Goal: Information Seeking & Learning: Compare options

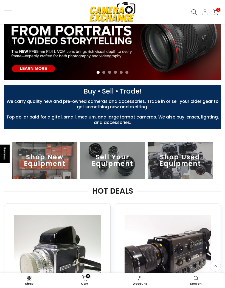
click at [163, 163] on img at bounding box center [179, 160] width 65 height 36
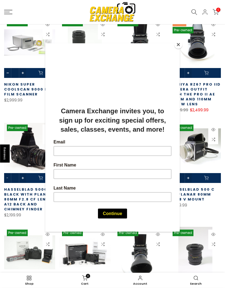
scroll to position [95, 0]
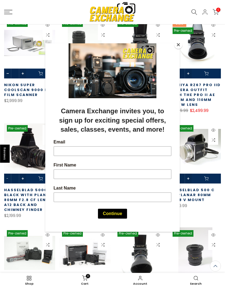
click at [179, 49] on button "Close" at bounding box center [178, 45] width 8 height 8
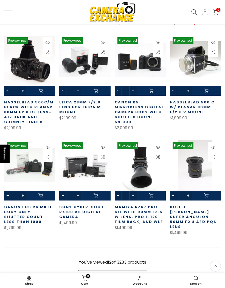
scroll to position [185, 0]
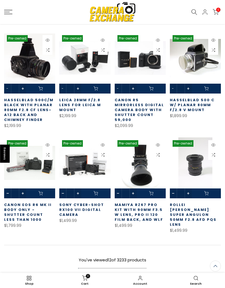
click at [117, 278] on span "Load More" at bounding box center [112, 280] width 20 height 4
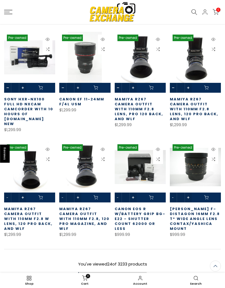
scroll to position [499, 0]
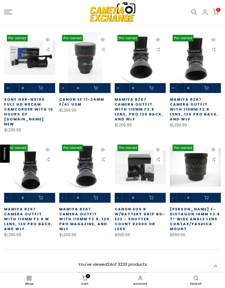
click at [121, 282] on span "Load More" at bounding box center [112, 284] width 20 height 4
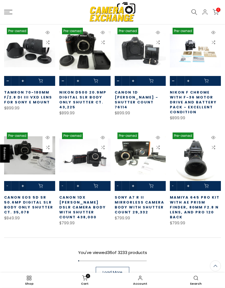
scroll to position [821, 0]
click at [127, 267] on link "Load More" at bounding box center [112, 272] width 33 height 11
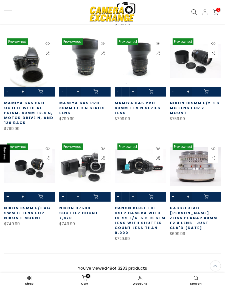
scroll to position [1125, 0]
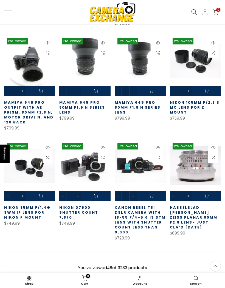
click at [129, 282] on link "Load More" at bounding box center [112, 287] width 33 height 11
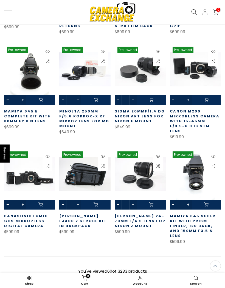
scroll to position [1433, 0]
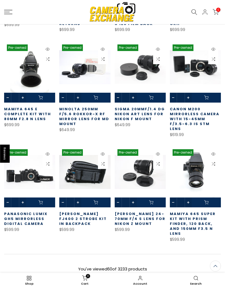
click at [124, 283] on link "Load More" at bounding box center [112, 288] width 33 height 11
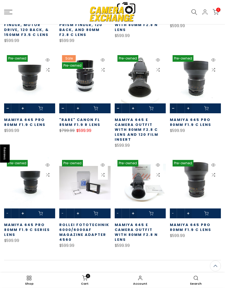
scroll to position [1737, 0]
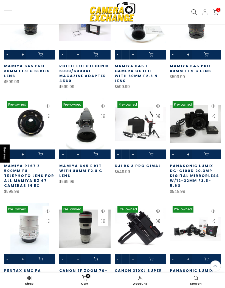
scroll to position [1895, 0]
click at [24, 105] on link at bounding box center [29, 128] width 51 height 61
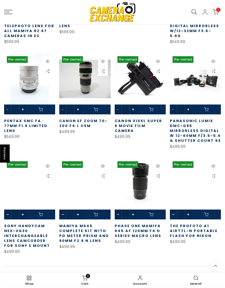
scroll to position [2045, 0]
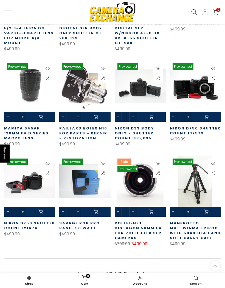
scroll to position [2354, 0]
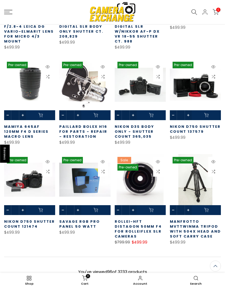
click at [119, 286] on link "Load More" at bounding box center [112, 291] width 33 height 11
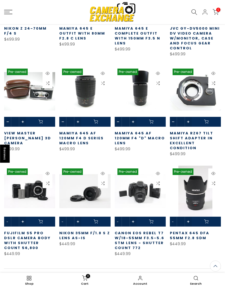
scroll to position [2646, 0]
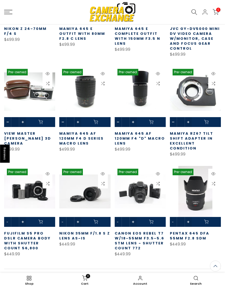
click at [19, 230] on link "Fujifilm S5 Pro DSLR Camera Body with Shutter Count 56,800" at bounding box center [27, 240] width 47 height 20
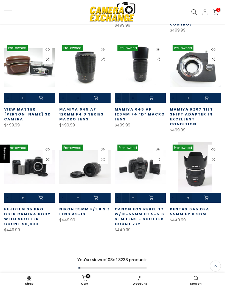
click at [126, 274] on link "Load More" at bounding box center [112, 279] width 33 height 11
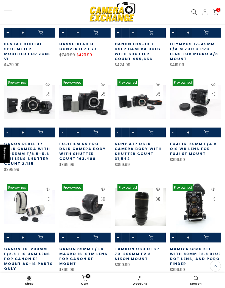
scroll to position [2938, 0]
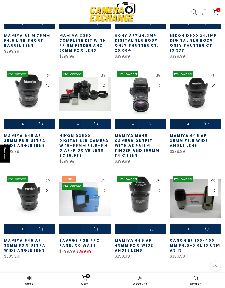
scroll to position [3253, 0]
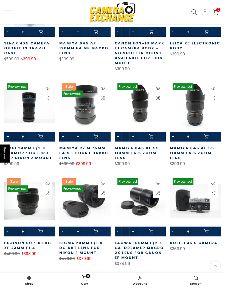
scroll to position [3547, 0]
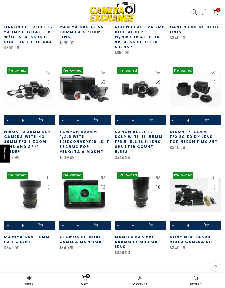
scroll to position [3860, 0]
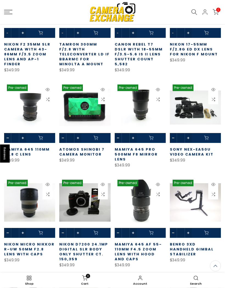
scroll to position [3948, 0]
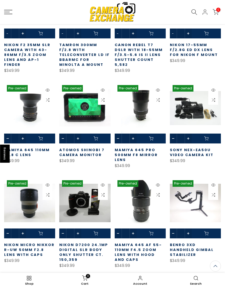
click at [129, 147] on link "Mamiya 645 Pro 500MM F8 Mirror Lens" at bounding box center [136, 154] width 43 height 15
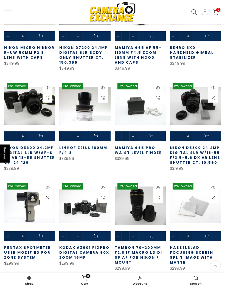
scroll to position [4145, 0]
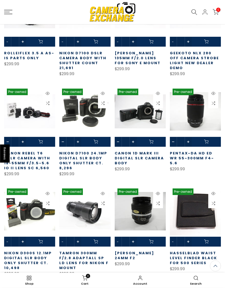
scroll to position [4439, 0]
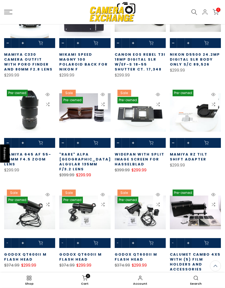
scroll to position [4737, 0]
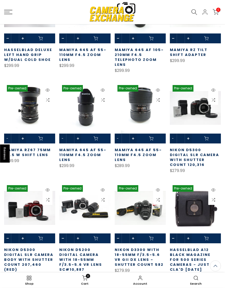
scroll to position [5041, 0]
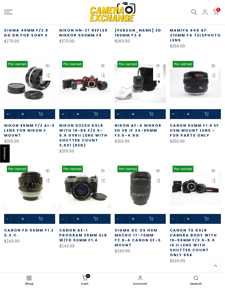
scroll to position [5365, 0]
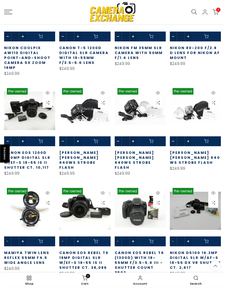
scroll to position [5657, 0]
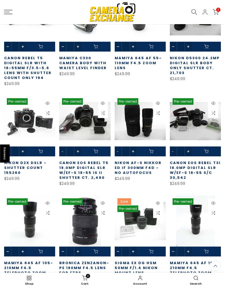
scroll to position [5957, 0]
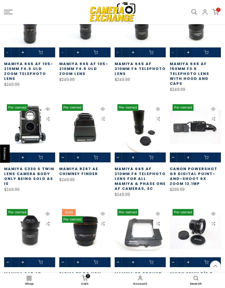
scroll to position [6256, 0]
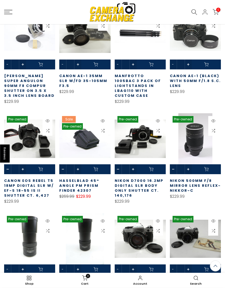
scroll to position [6556, 0]
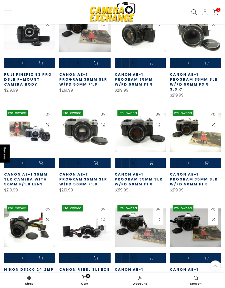
scroll to position [6854, 0]
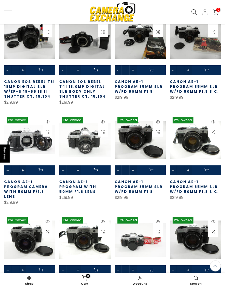
scroll to position [7151, 0]
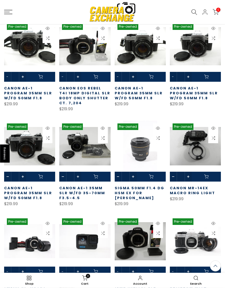
scroll to position [7445, 0]
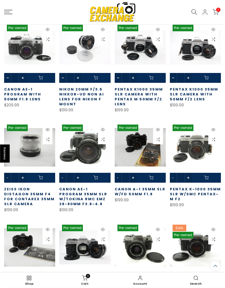
scroll to position [7748, 0]
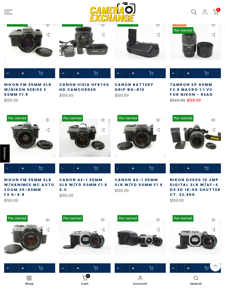
scroll to position [8046, 0]
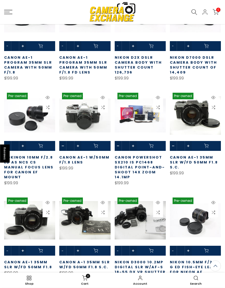
scroll to position [8365, 0]
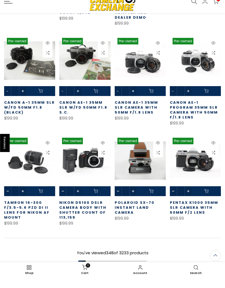
scroll to position [8722, 0]
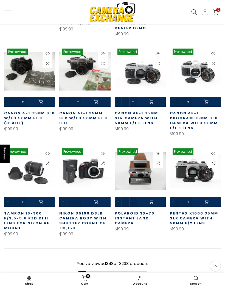
click at [121, 278] on link "Load More" at bounding box center [112, 283] width 33 height 11
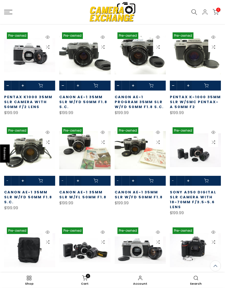
scroll to position [8938, 0]
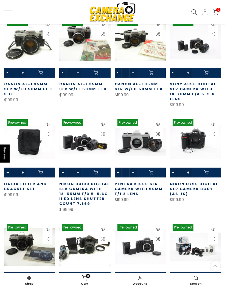
scroll to position [9046, 0]
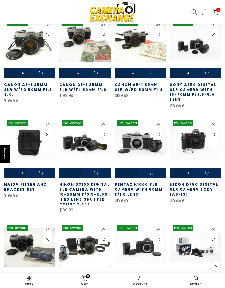
click at [20, 182] on link "Haida Filter and Bracket Set" at bounding box center [25, 187] width 43 height 10
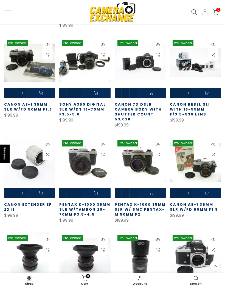
scroll to position [9231, 0]
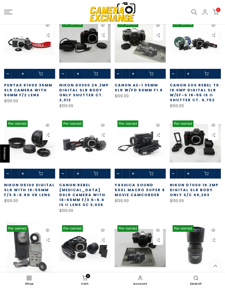
scroll to position [9540, 0]
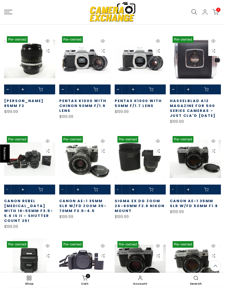
scroll to position [9832, 0]
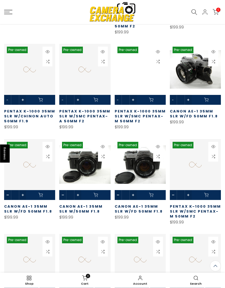
scroll to position [10127, 0]
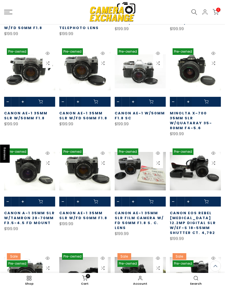
scroll to position [10410, 0]
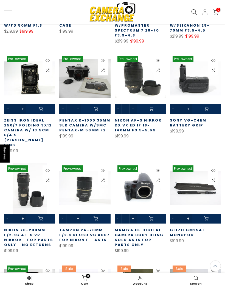
scroll to position [10717, 0]
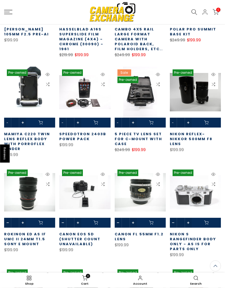
scroll to position [11013, 0]
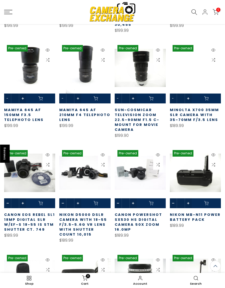
scroll to position [11337, 0]
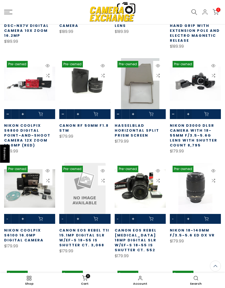
scroll to position [11640, 0]
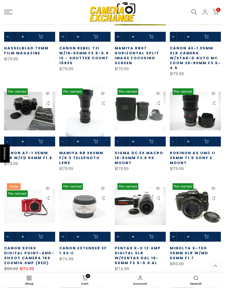
scroll to position [11922, 0]
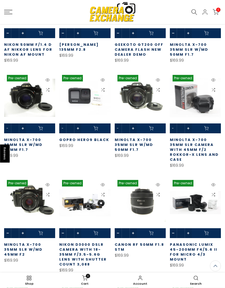
scroll to position [12225, 0]
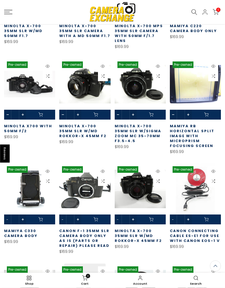
scroll to position [12548, 0]
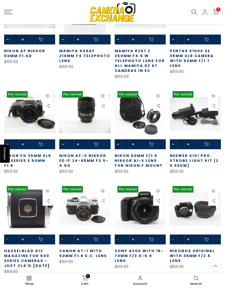
scroll to position [12832, 0]
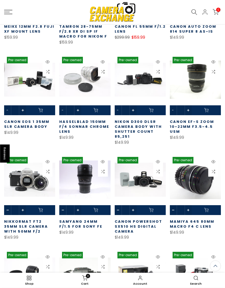
scroll to position [13152, 0]
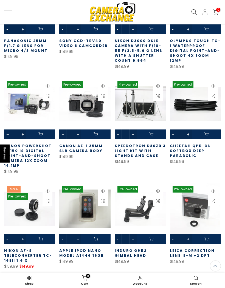
scroll to position [13427, 0]
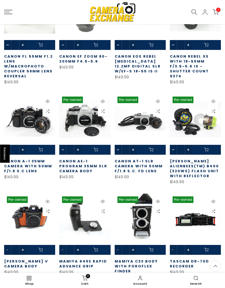
scroll to position [13717, 0]
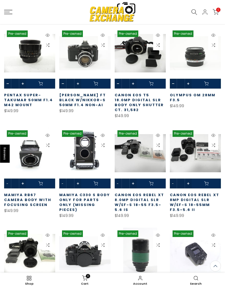
scroll to position [13978, 0]
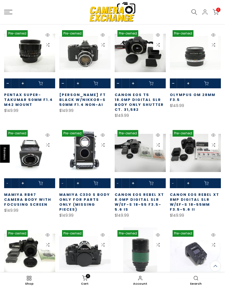
click at [75, 227] on link at bounding box center [84, 257] width 51 height 61
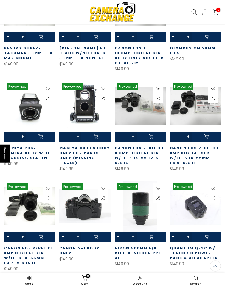
scroll to position [14024, 0]
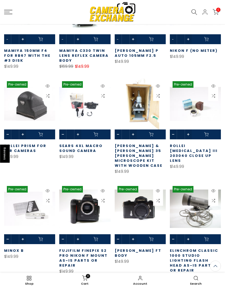
scroll to position [14322, 0]
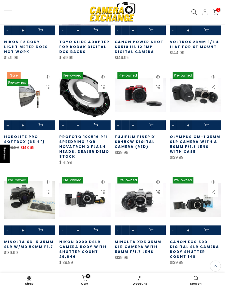
scroll to position [14634, 0]
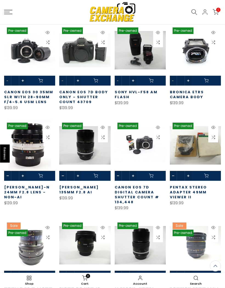
scroll to position [14984, 0]
click at [16, 219] on link at bounding box center [29, 249] width 51 height 61
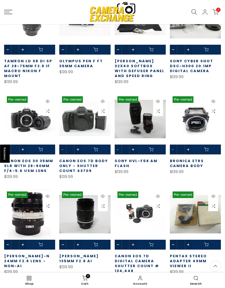
scroll to position [14915, 0]
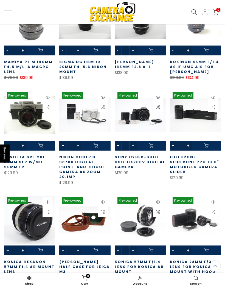
scroll to position [15233, 0]
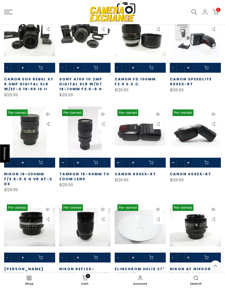
scroll to position [15491, 0]
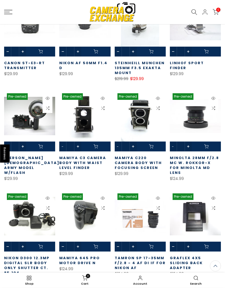
scroll to position [15802, 0]
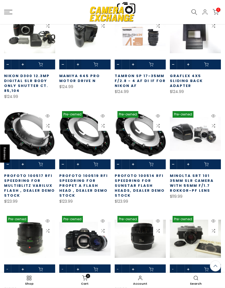
scroll to position [15974, 0]
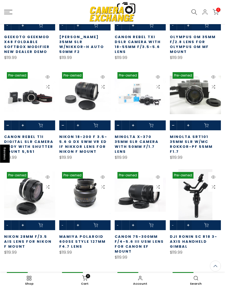
scroll to position [16425, 0]
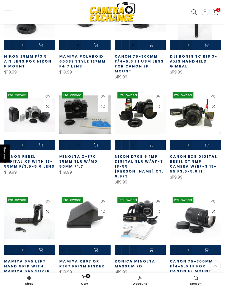
scroll to position [16602, 0]
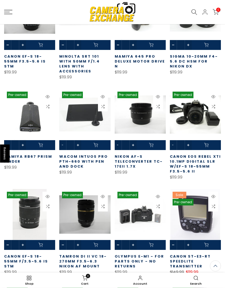
scroll to position [17002, 0]
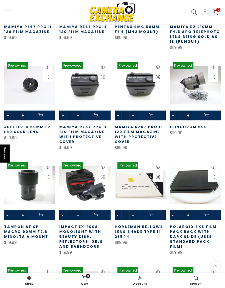
scroll to position [17326, 0]
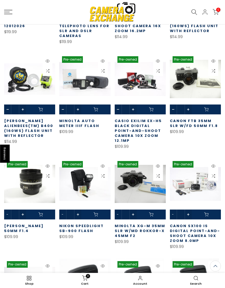
scroll to position [17643, 0]
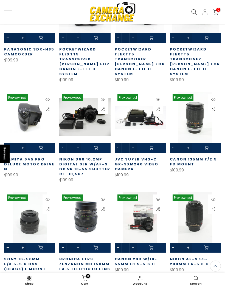
scroll to position [17918, 0]
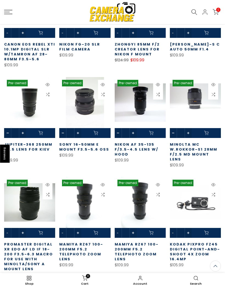
scroll to position [18227, 0]
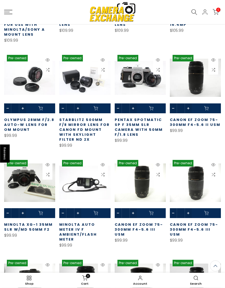
scroll to position [18468, 0]
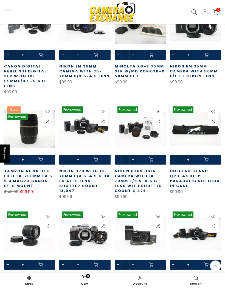
scroll to position [18809, 0]
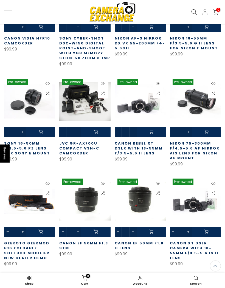
scroll to position [19141, 0]
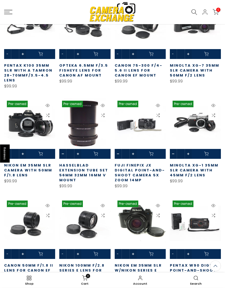
scroll to position [19424, 0]
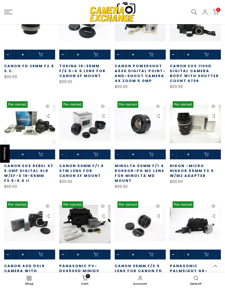
scroll to position [19723, 0]
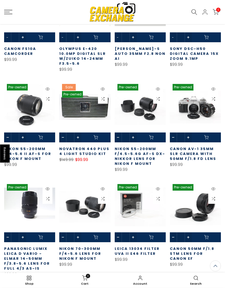
scroll to position [20041, 0]
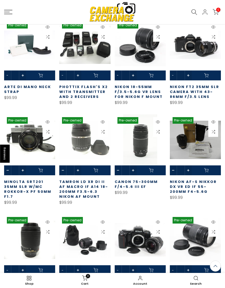
scroll to position [20311, 0]
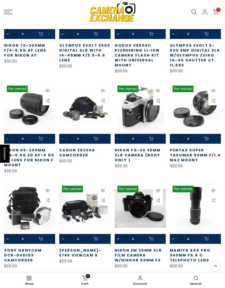
scroll to position [20654, 0]
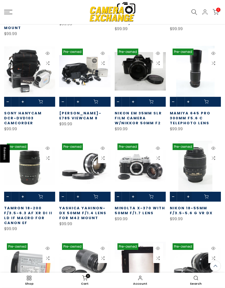
scroll to position [20780, 0]
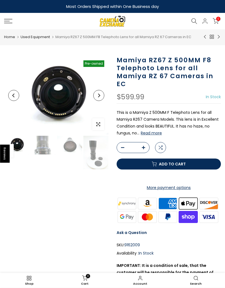
click at [89, 148] on img at bounding box center [95, 152] width 25 height 33
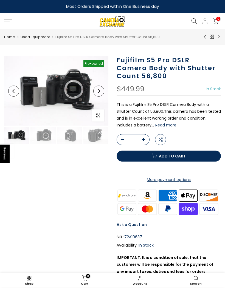
click at [45, 137] on img at bounding box center [42, 135] width 25 height 17
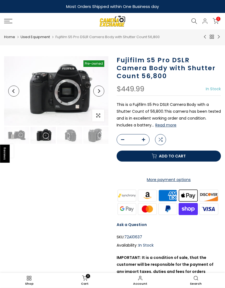
click at [71, 135] on img at bounding box center [69, 135] width 25 height 17
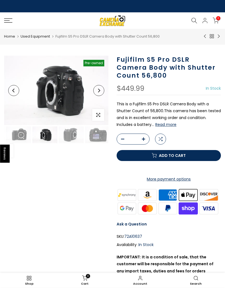
click at [68, 131] on img at bounding box center [71, 134] width 25 height 17
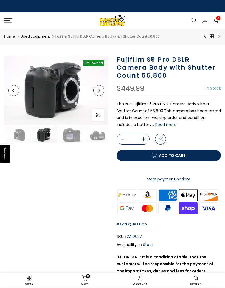
click at [68, 131] on img at bounding box center [71, 134] width 25 height 17
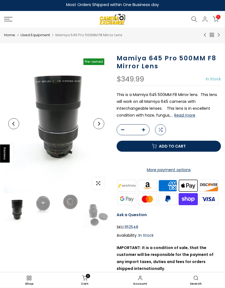
scroll to position [3, 0]
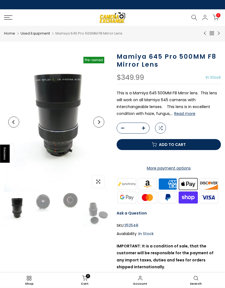
click at [73, 200] on img at bounding box center [69, 202] width 25 height 19
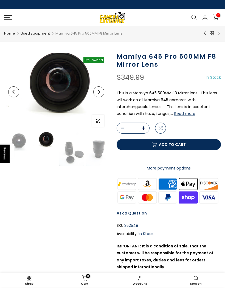
scroll to position [0, 25]
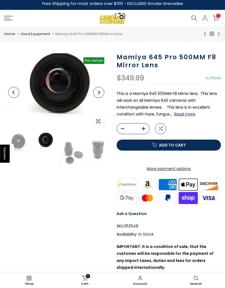
click at [66, 152] on img at bounding box center [71, 149] width 25 height 33
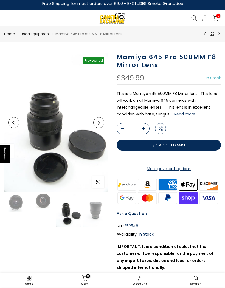
scroll to position [0, 27]
click at [98, 208] on img at bounding box center [94, 209] width 25 height 33
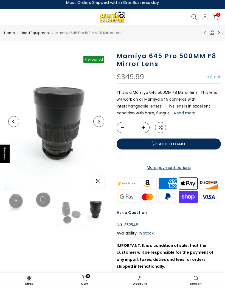
scroll to position [0, 0]
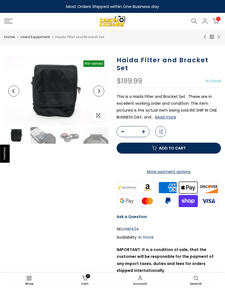
click at [41, 137] on img at bounding box center [42, 135] width 25 height 17
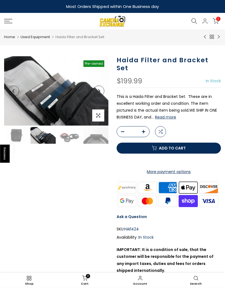
click at [72, 143] on img at bounding box center [69, 135] width 25 height 17
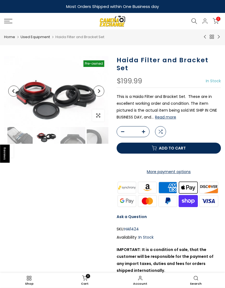
scroll to position [0, 25]
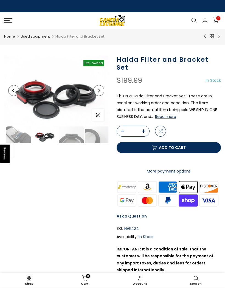
click at [43, 138] on img at bounding box center [44, 134] width 25 height 17
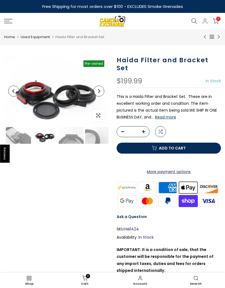
click at [41, 133] on img at bounding box center [44, 135] width 25 height 17
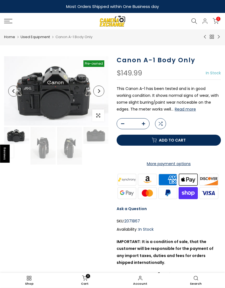
click at [183, 105] on p "This Canon A-1 has been tested and is in good working condition. It shows norma…" at bounding box center [168, 99] width 104 height 28
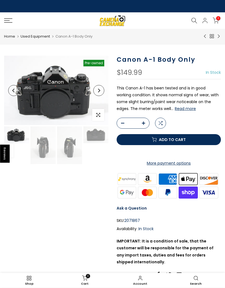
click at [183, 107] on button "Read more" at bounding box center [185, 108] width 21 height 5
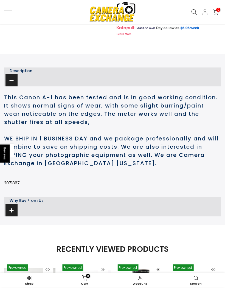
scroll to position [333, 0]
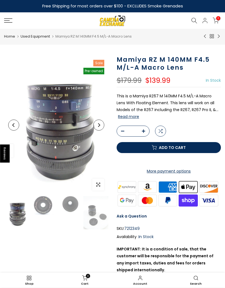
scroll to position [0, 0]
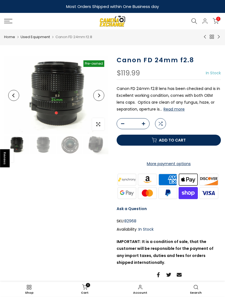
click at [176, 110] on button "Read more" at bounding box center [173, 109] width 21 height 5
click at [73, 146] on img at bounding box center [69, 145] width 25 height 19
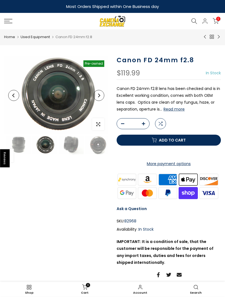
click at [78, 148] on img at bounding box center [71, 145] width 25 height 19
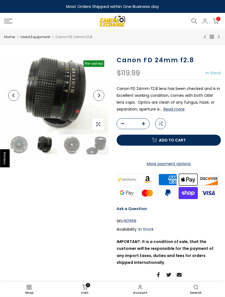
click at [90, 145] on img at bounding box center [97, 145] width 25 height 19
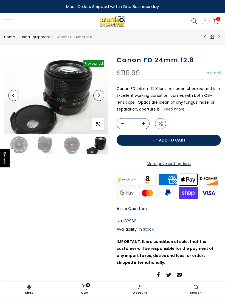
scroll to position [0, 53]
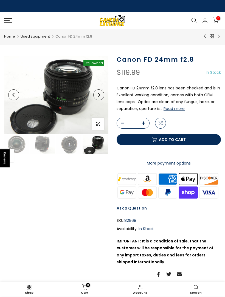
click at [97, 145] on img at bounding box center [94, 144] width 25 height 19
click at [100, 145] on img at bounding box center [94, 144] width 25 height 19
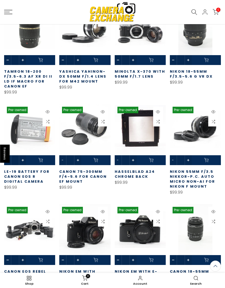
scroll to position [20925, 0]
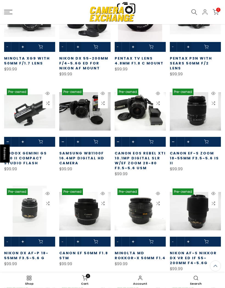
scroll to position [21234, 0]
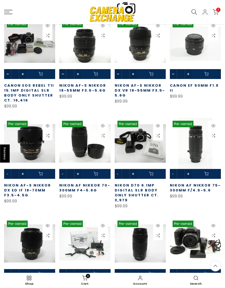
scroll to position [21492, 0]
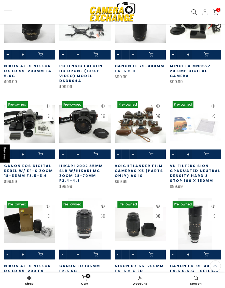
scroll to position [21715, 0]
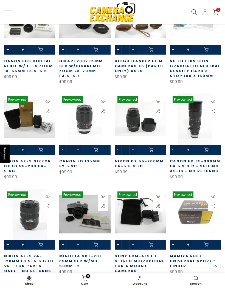
scroll to position [21818, 0]
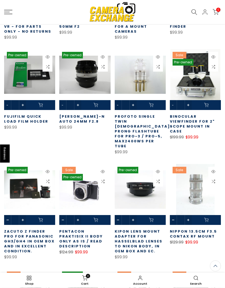
scroll to position [22059, 0]
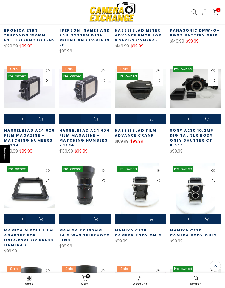
scroll to position [22369, 0]
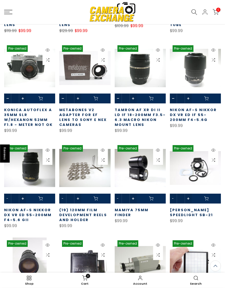
scroll to position [22680, 0]
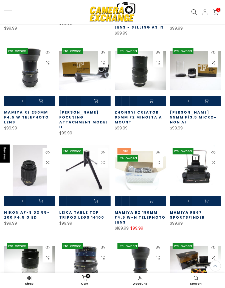
scroll to position [22973, 0]
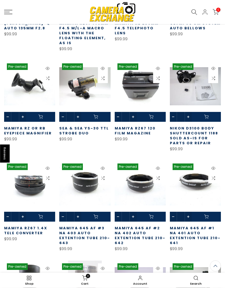
scroll to position [23256, 0]
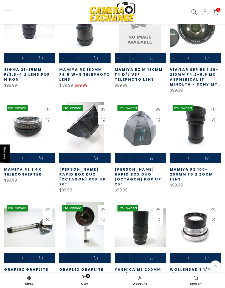
scroll to position [23609, 0]
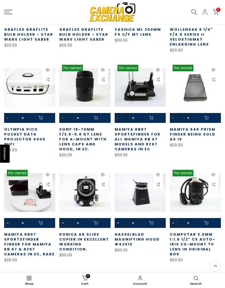
scroll to position [23850, 0]
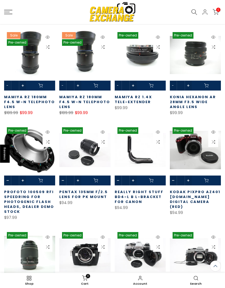
scroll to position [24192, 0]
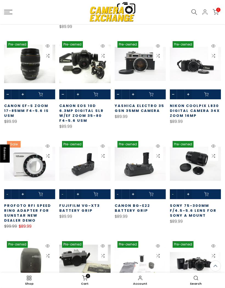
scroll to position [24481, 0]
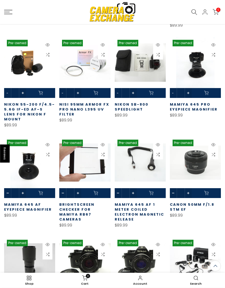
scroll to position [24787, 0]
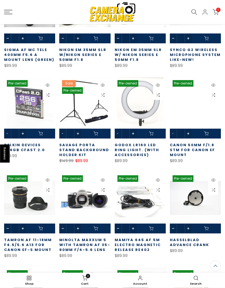
scroll to position [25037, 0]
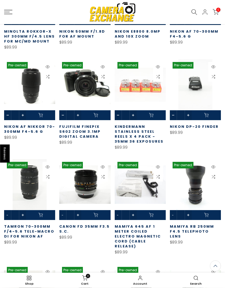
scroll to position [25340, 0]
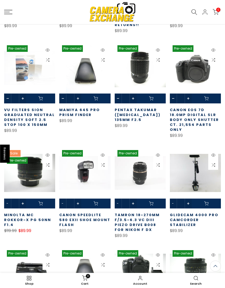
scroll to position [25690, 0]
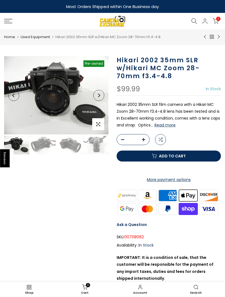
click at [36, 142] on img at bounding box center [42, 145] width 25 height 19
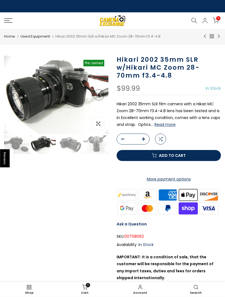
click at [61, 143] on img at bounding box center [69, 144] width 25 height 19
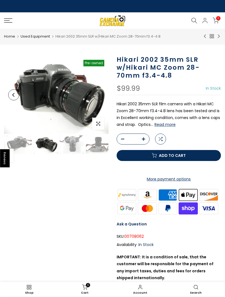
scroll to position [0, 25]
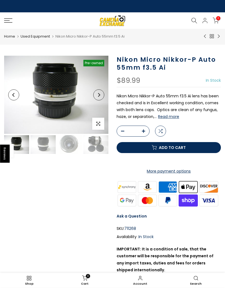
click at [154, 1] on div "Free Shipping for most orders over $100 - EXCLUDES Smoke Grenades Most Orders S…" at bounding box center [112, 6] width 225 height 12
